Goal: Information Seeking & Learning: Learn about a topic

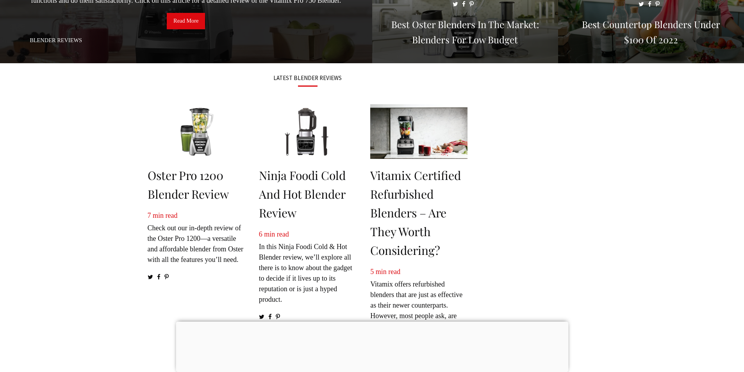
scroll to position [34, 0]
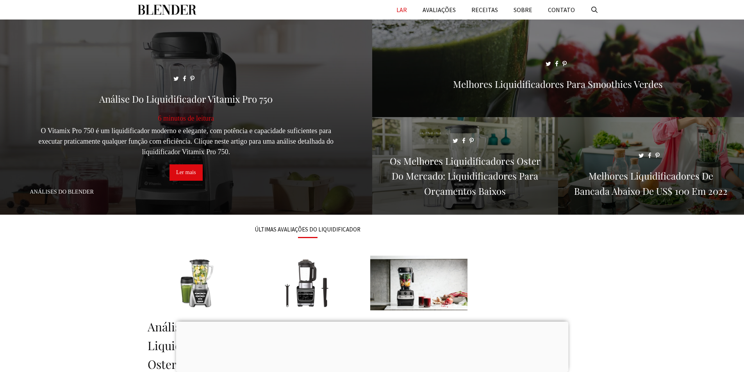
click at [214, 127] on span at bounding box center [186, 121] width 372 height 202
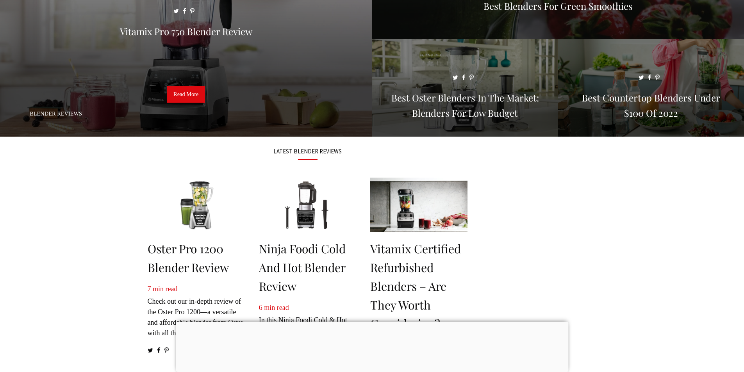
scroll to position [156, 0]
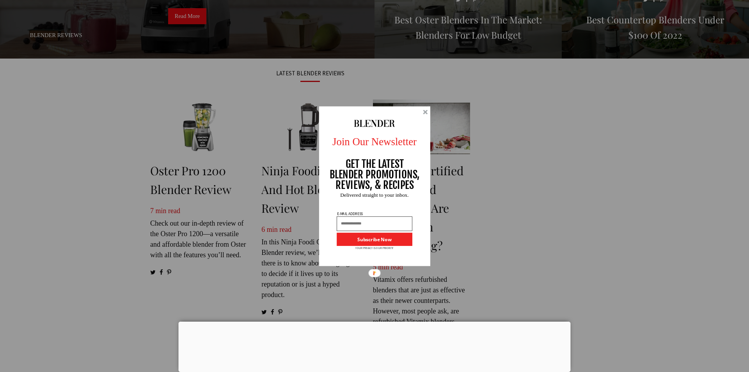
click at [428, 114] on div at bounding box center [374, 186] width 111 height 160
click at [426, 114] on div at bounding box center [425, 112] width 5 height 5
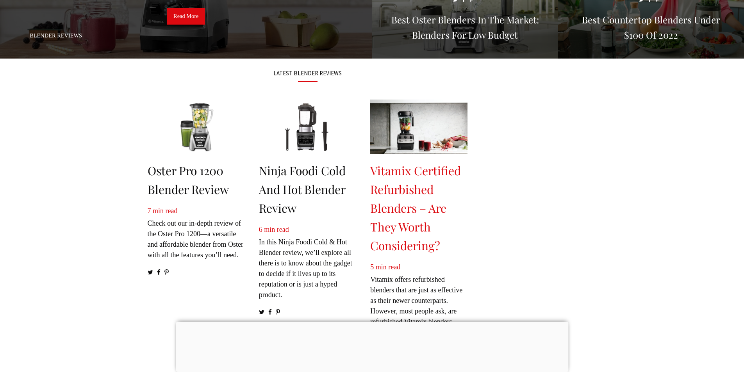
scroll to position [0, 0]
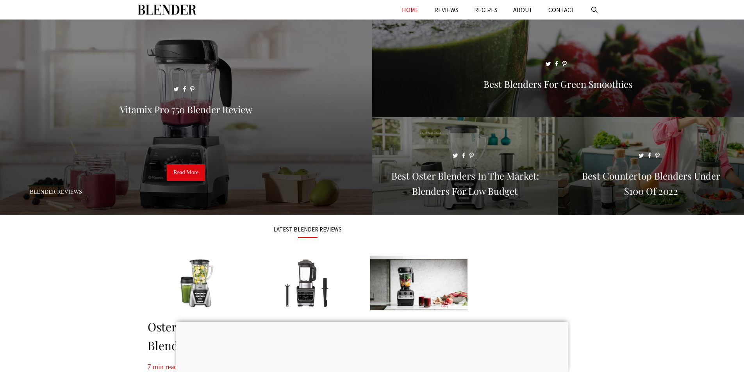
click at [372, 322] on div at bounding box center [372, 322] width 392 height 0
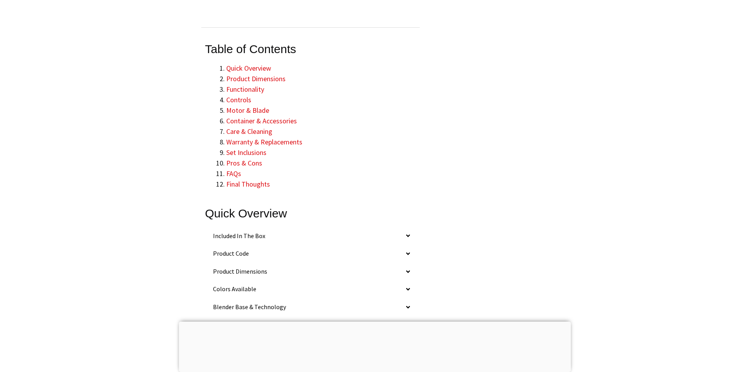
scroll to position [1132, 0]
